Goal: Find specific page/section: Find specific page/section

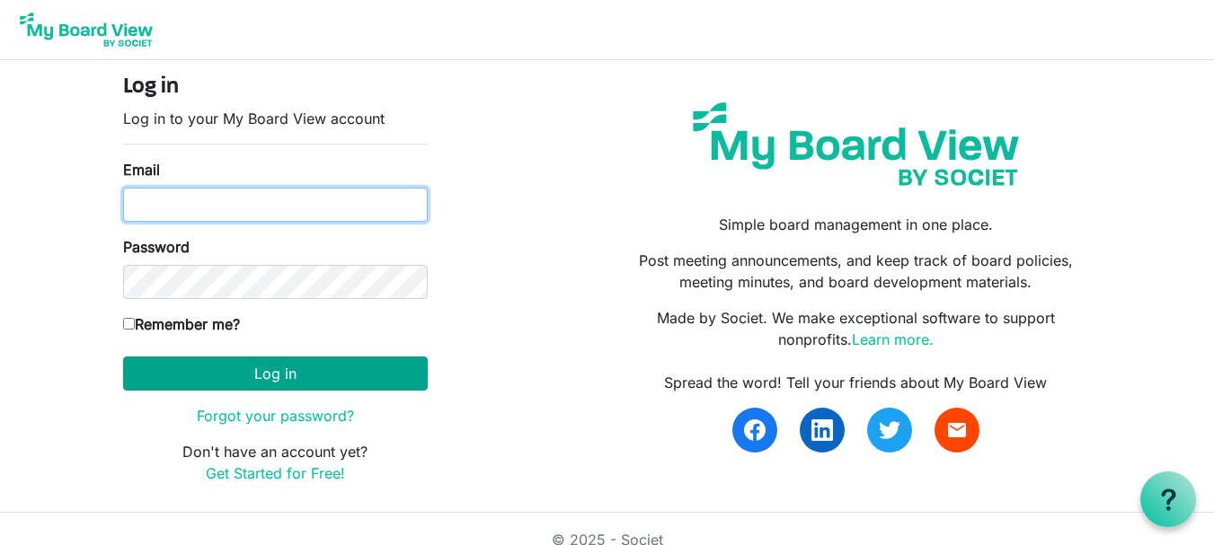
type input "angiecody77@gmail.com"
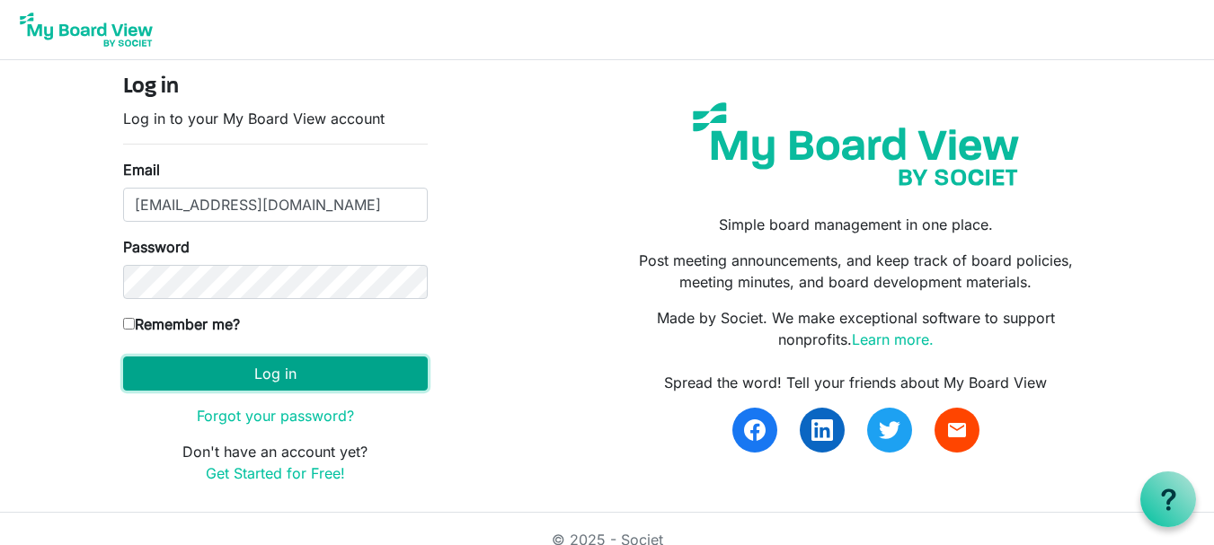
click at [284, 378] on button "Log in" at bounding box center [275, 374] width 305 height 34
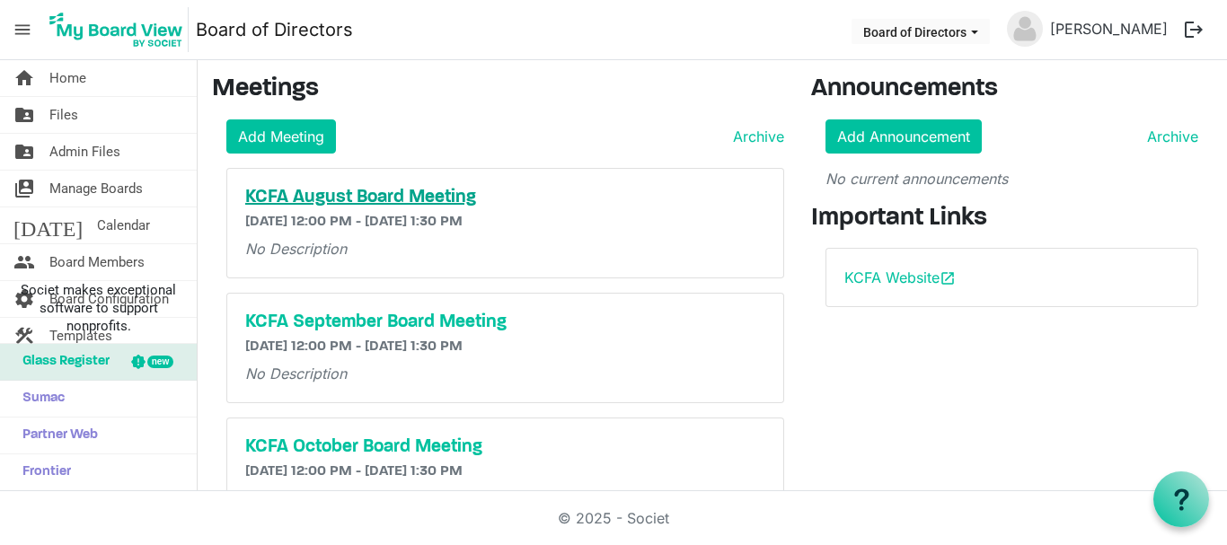
click at [335, 202] on h5 "KCFA August Board Meeting" at bounding box center [505, 198] width 520 height 22
